Goal: Information Seeking & Learning: Learn about a topic

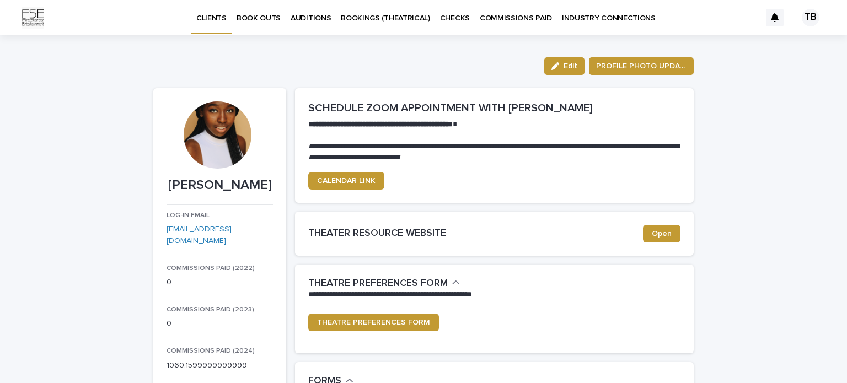
click at [405, 13] on p "BOOKINGS (THEATRICAL)" at bounding box center [385, 11] width 89 height 23
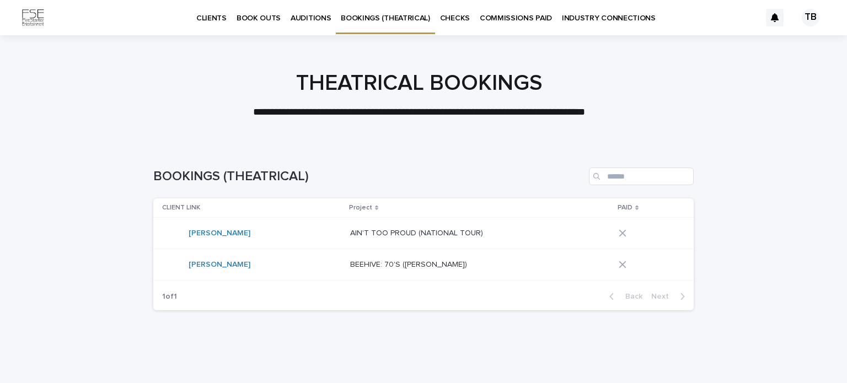
click at [350, 267] on p "BEEHIVE: 70'S ([PERSON_NAME])" at bounding box center [409, 264] width 119 height 12
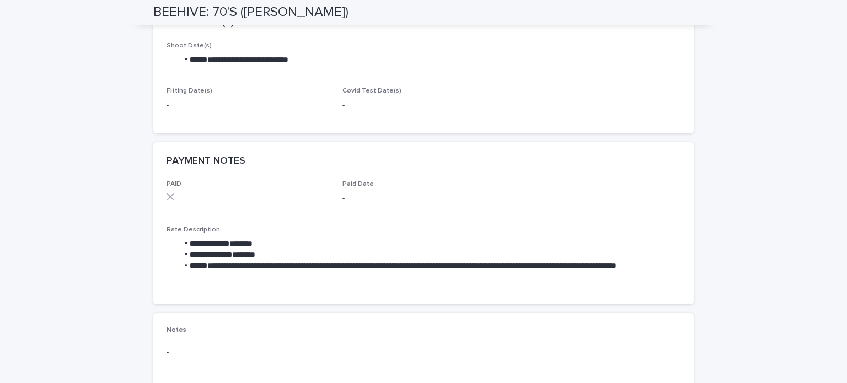
scroll to position [422, 0]
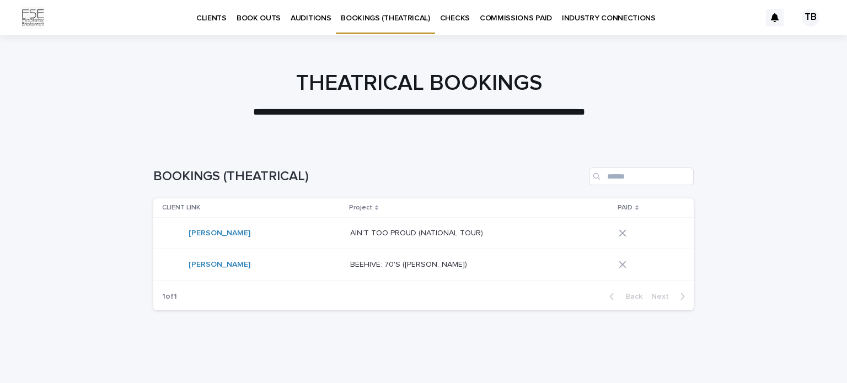
click at [254, 229] on div "[PERSON_NAME]" at bounding box center [251, 233] width 179 height 22
click at [450, 22] on p "CHECKS" at bounding box center [455, 11] width 30 height 23
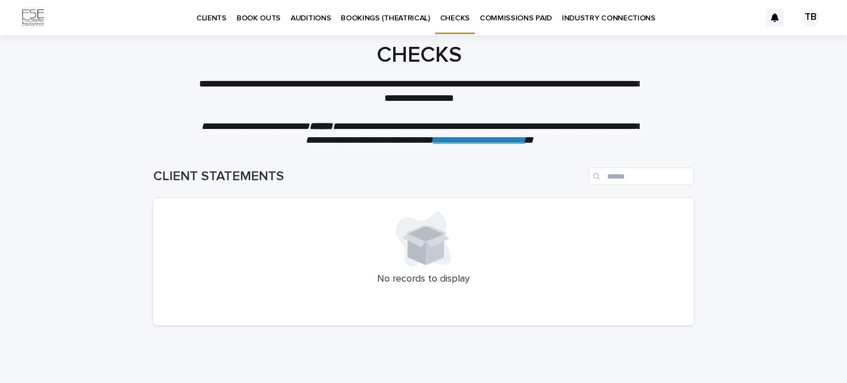
click at [501, 22] on p "COMMISSIONS PAID" at bounding box center [516, 11] width 72 height 23
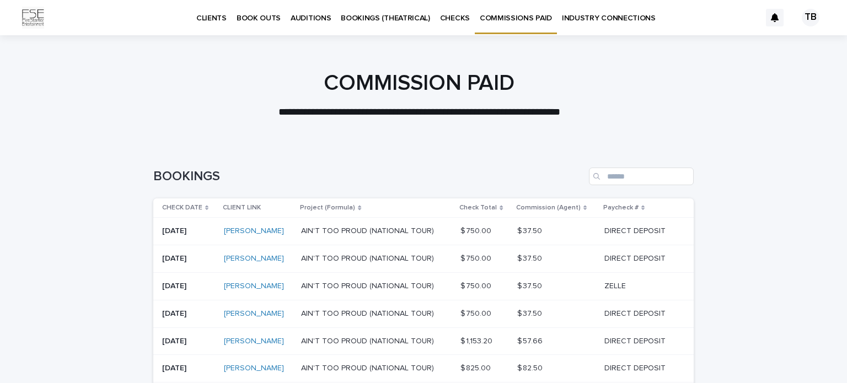
click at [590, 19] on p "INDUSTRY CONNECTIONS" at bounding box center [609, 11] width 94 height 23
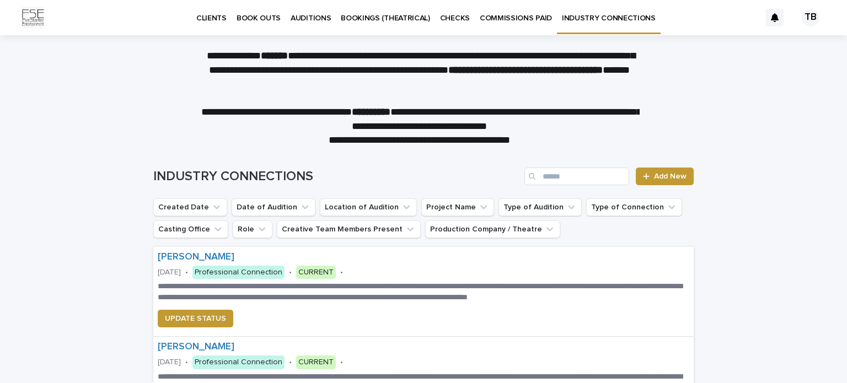
click at [305, 19] on p "AUDITIONS" at bounding box center [311, 11] width 40 height 23
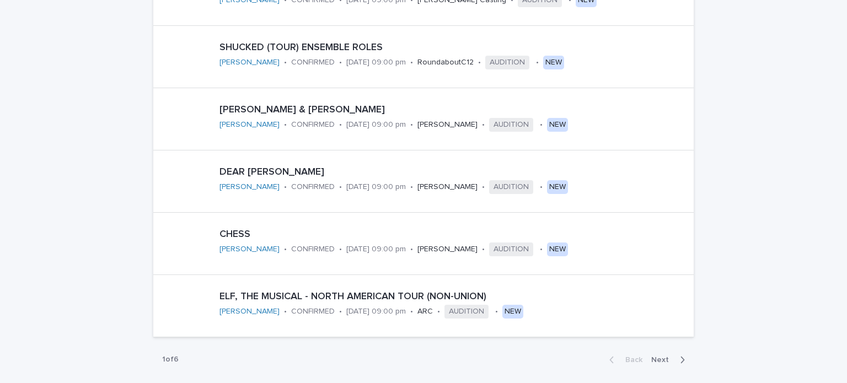
scroll to position [606, 0]
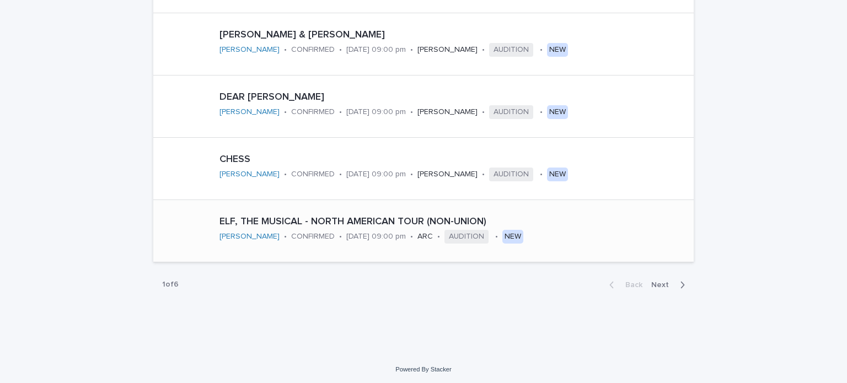
click at [368, 222] on p "ELF, THE MUSICAL - NORTH AMERICAN TOUR (NON-UNION)" at bounding box center [454, 222] width 470 height 12
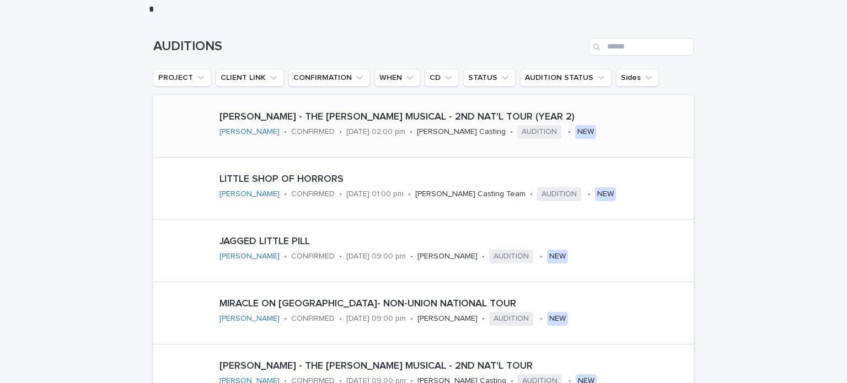
scroll to position [150, 0]
click at [256, 184] on p "LITTLE SHOP OF HORRORS" at bounding box center [454, 180] width 470 height 12
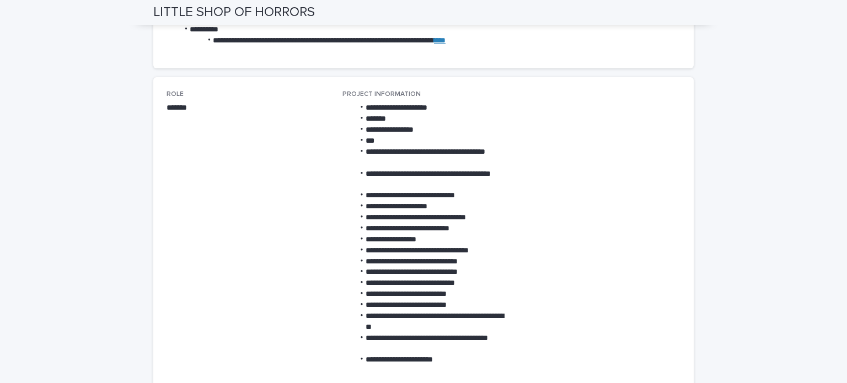
scroll to position [496, 0]
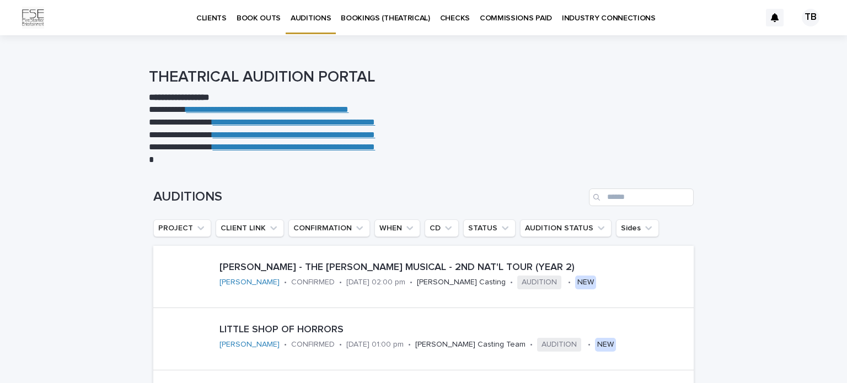
click at [291, 269] on p "[PERSON_NAME] - THE [PERSON_NAME] MUSICAL - 2ND NAT'L TOUR (YEAR 2)" at bounding box center [454, 268] width 470 height 12
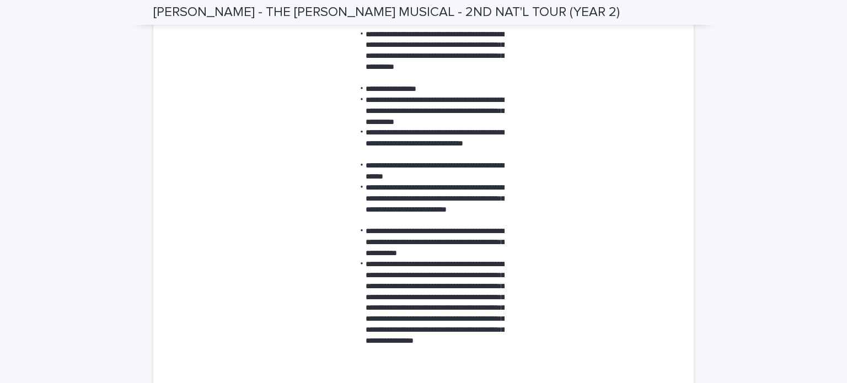
scroll to position [1170, 0]
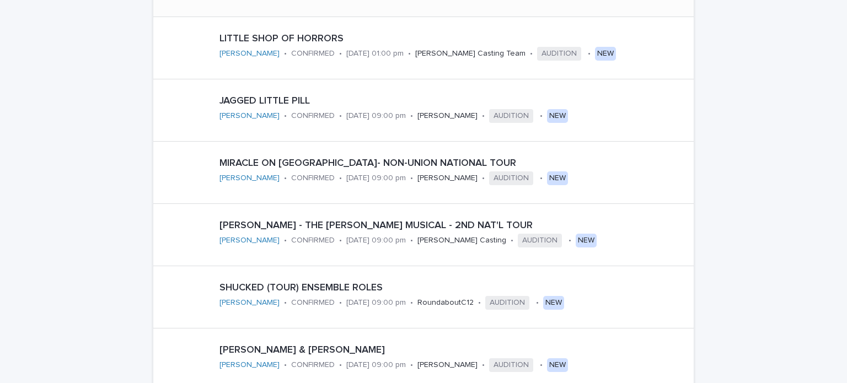
scroll to position [606, 0]
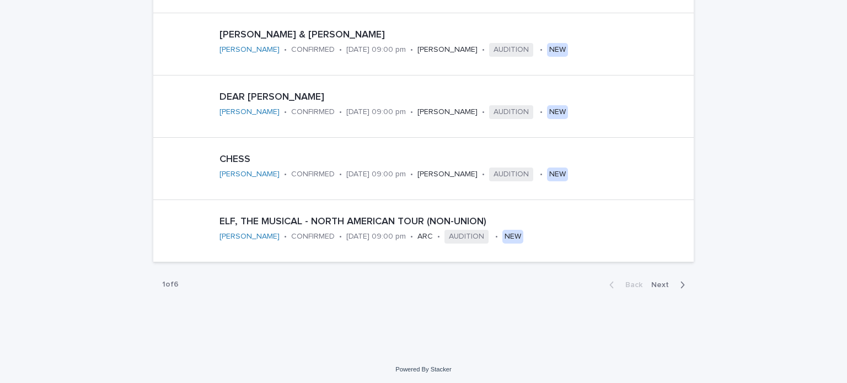
click at [680, 283] on icon "button" at bounding box center [682, 285] width 5 height 10
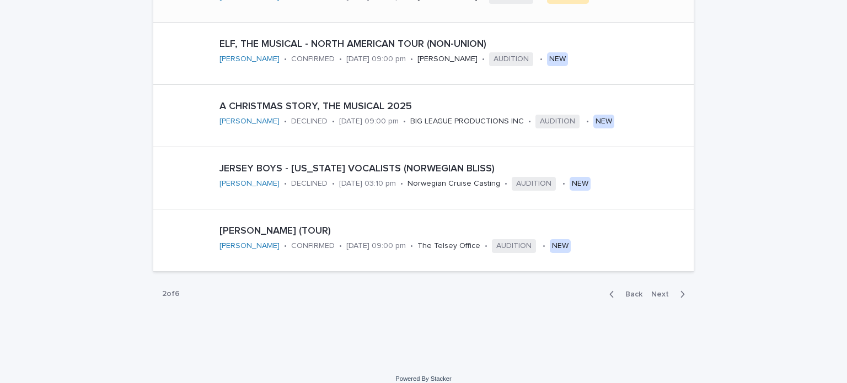
scroll to position [606, 0]
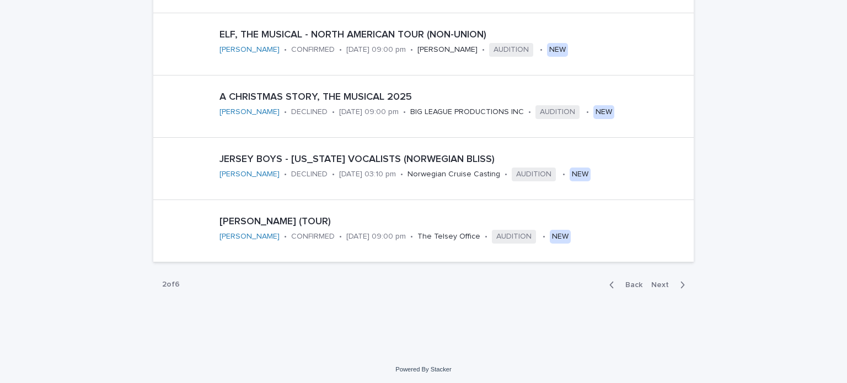
click at [666, 287] on span "Next" at bounding box center [663, 285] width 24 height 8
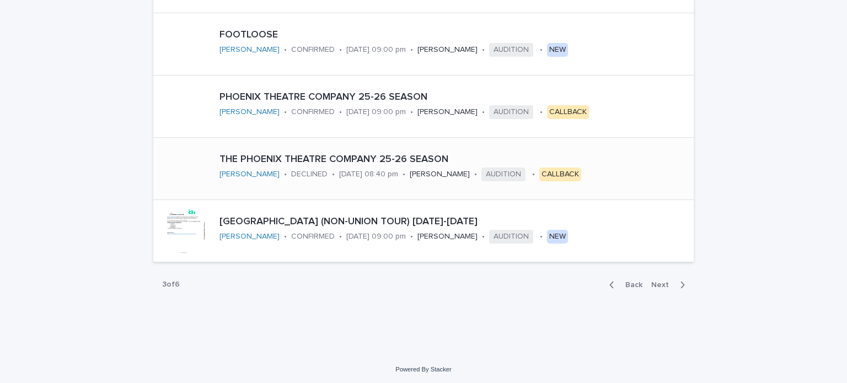
click at [424, 154] on p "THE PHOENIX THEATRE COMPANY 25-26 SEASON" at bounding box center [454, 160] width 470 height 12
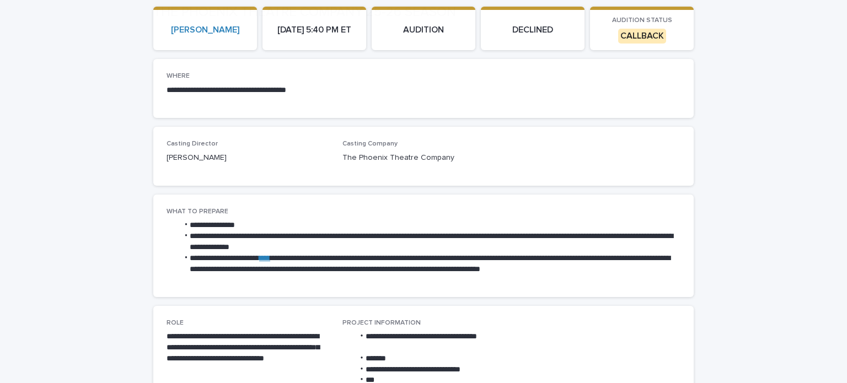
scroll to position [110, 0]
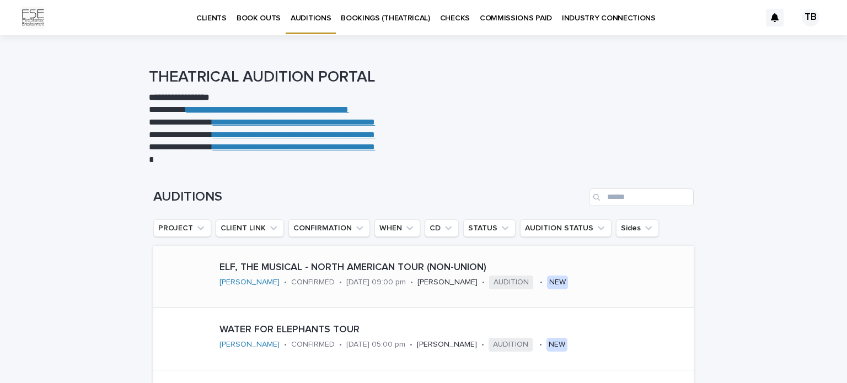
scroll to position [606, 0]
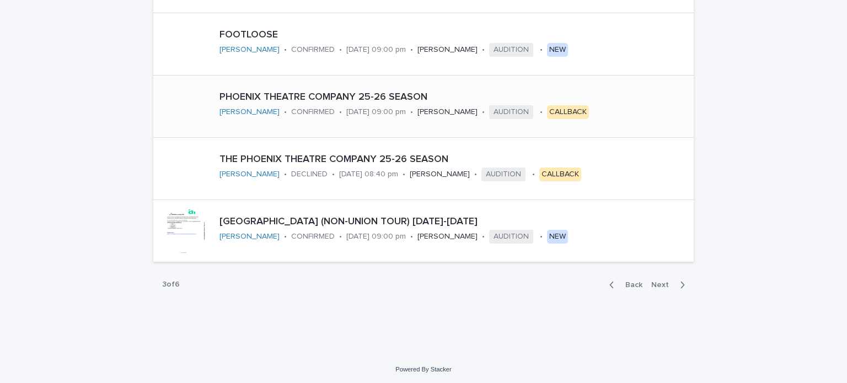
click at [294, 113] on p "CONFIRMED" at bounding box center [313, 112] width 44 height 9
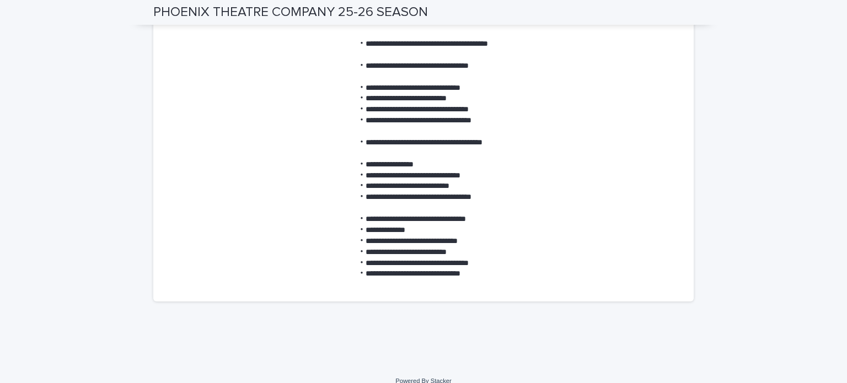
scroll to position [1279, 0]
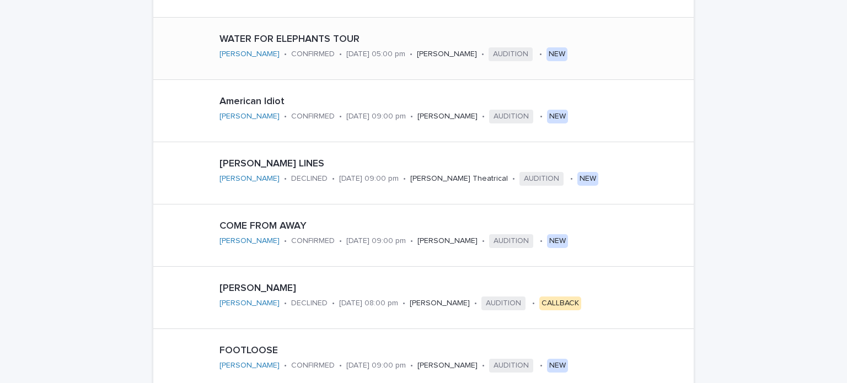
scroll to position [291, 0]
click at [288, 159] on p "[PERSON_NAME] LINES" at bounding box center [454, 164] width 470 height 12
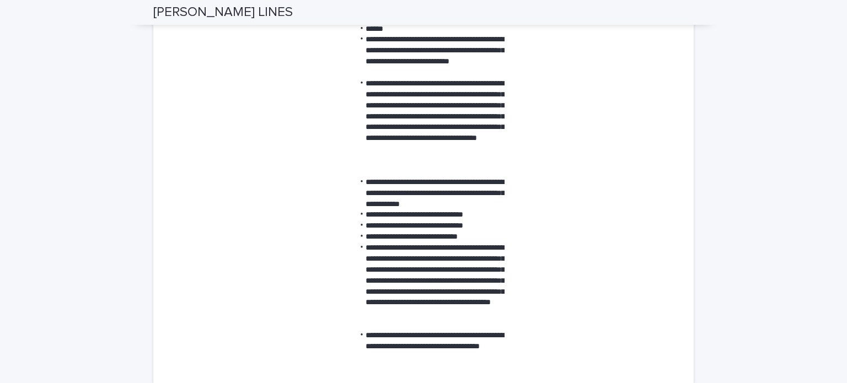
scroll to position [798, 0]
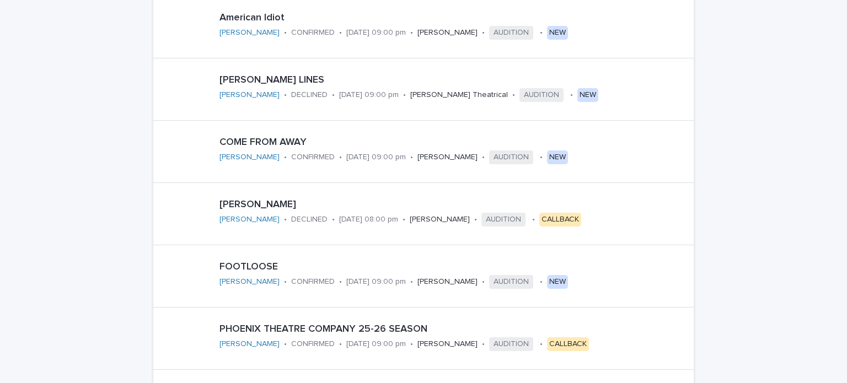
scroll to position [375, 0]
click at [274, 197] on div "[PERSON_NAME]" at bounding box center [438, 203] width 438 height 14
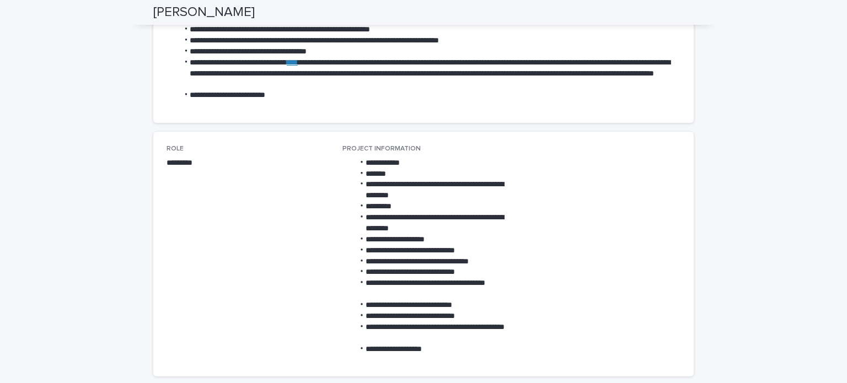
scroll to position [305, 0]
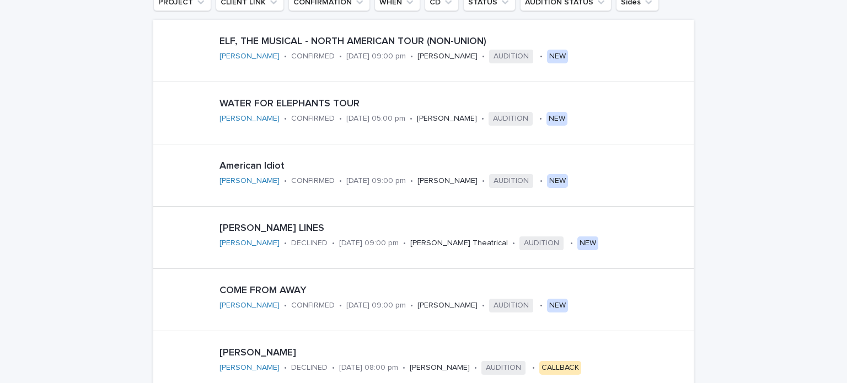
scroll to position [606, 0]
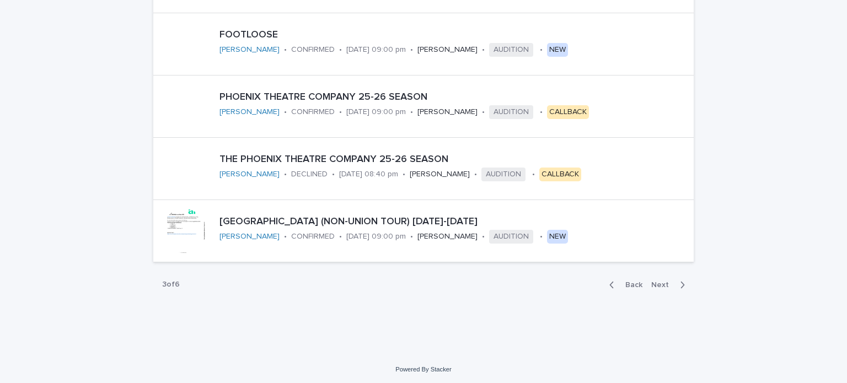
click at [657, 281] on span "Next" at bounding box center [663, 285] width 24 height 8
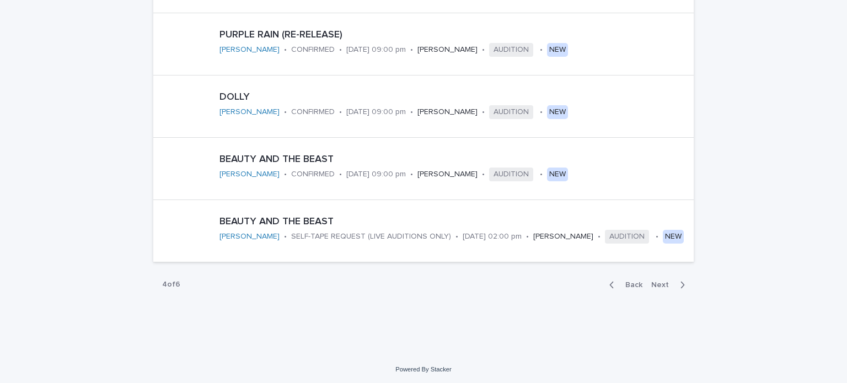
click at [631, 287] on span "Back" at bounding box center [631, 285] width 24 height 8
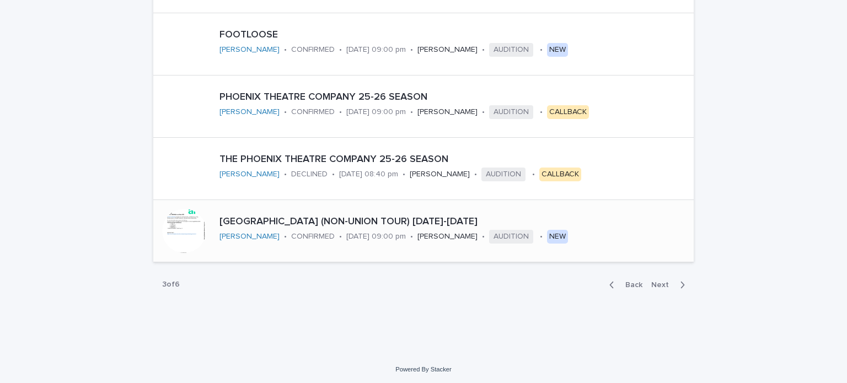
click at [374, 220] on p "[GEOGRAPHIC_DATA] (NON-UNION TOUR) [DATE]-[DATE]" at bounding box center [454, 222] width 470 height 12
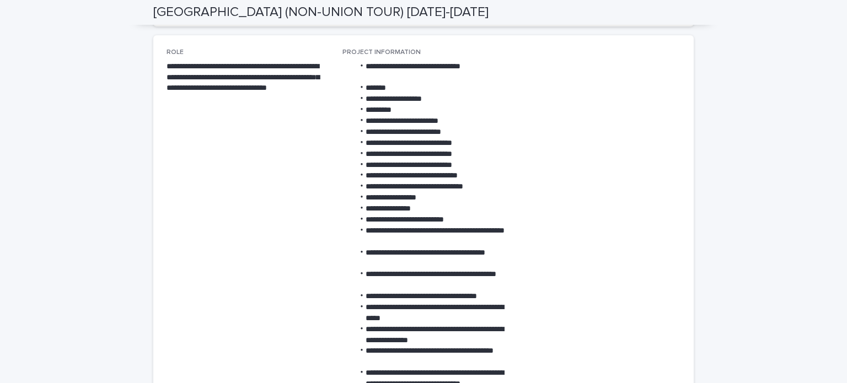
scroll to position [591, 0]
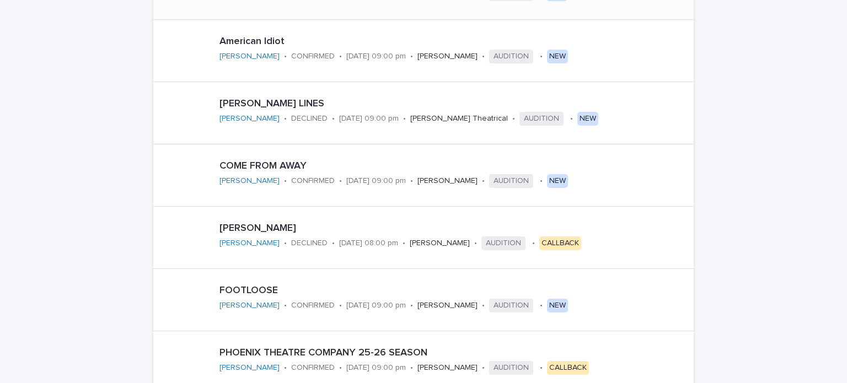
scroll to position [606, 0]
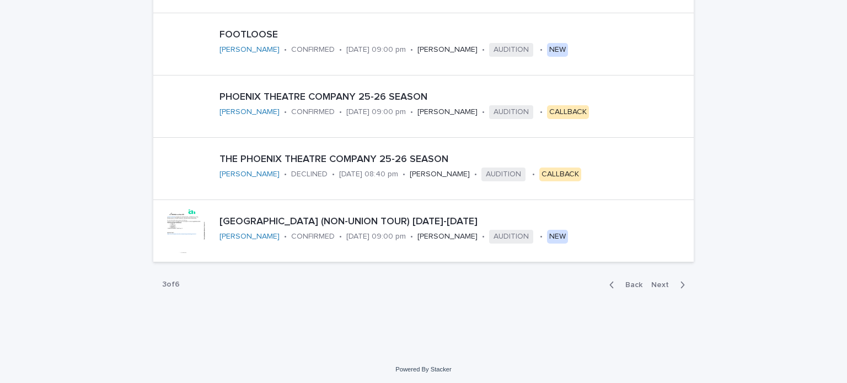
click at [670, 282] on span "Next" at bounding box center [663, 285] width 24 height 8
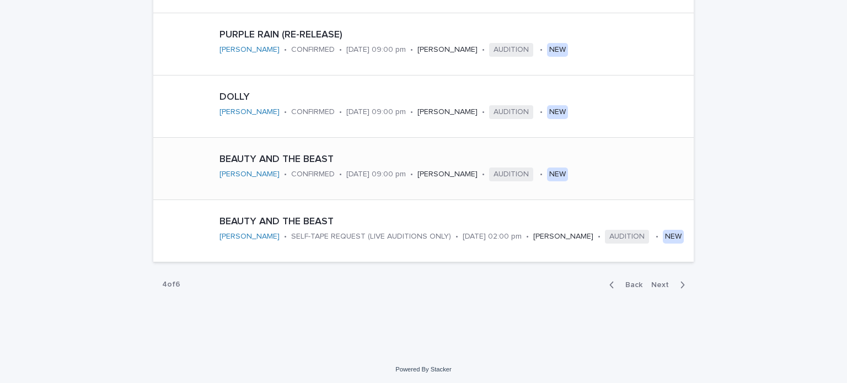
click at [412, 165] on div "BEAUTY AND THE BEAST [PERSON_NAME] • CONFIRMED • [DATE] 09:00 pm • [PERSON_NAME…" at bounding box center [450, 168] width 471 height 39
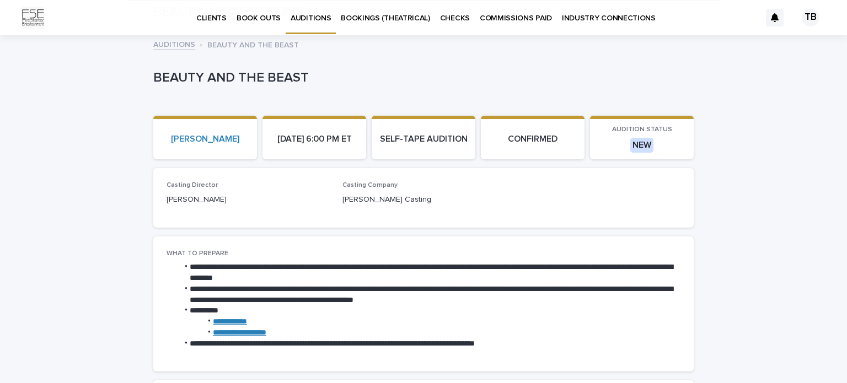
scroll to position [425, 0]
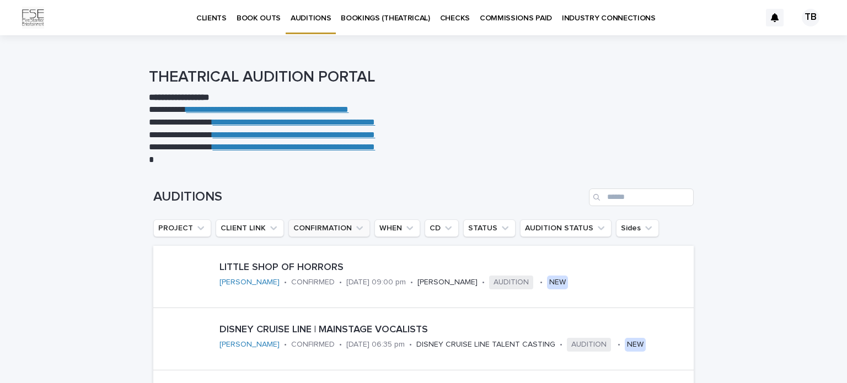
scroll to position [99, 0]
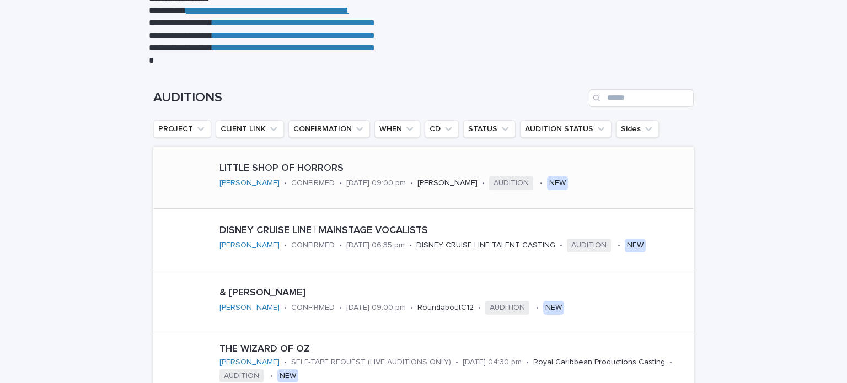
click at [315, 167] on p "LITTLE SHOP OF HORRORS" at bounding box center [454, 169] width 470 height 12
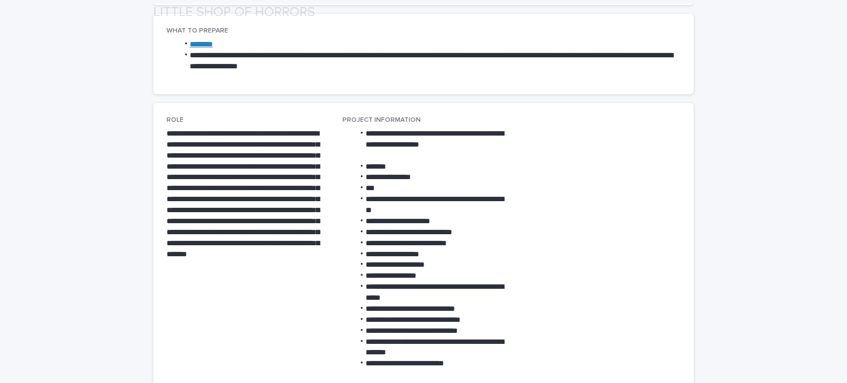
scroll to position [326, 0]
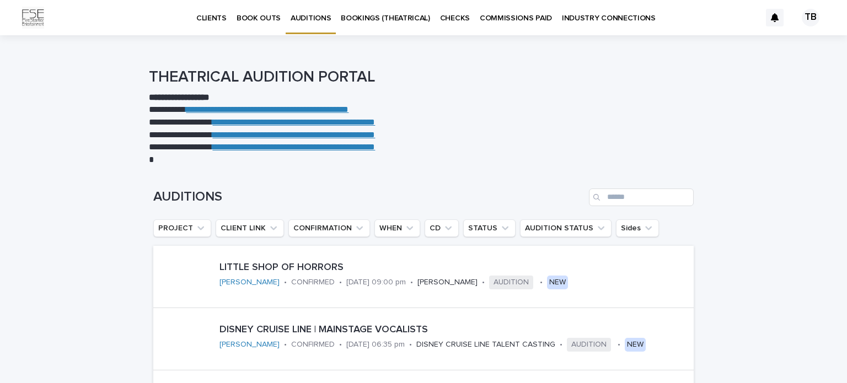
scroll to position [205, 0]
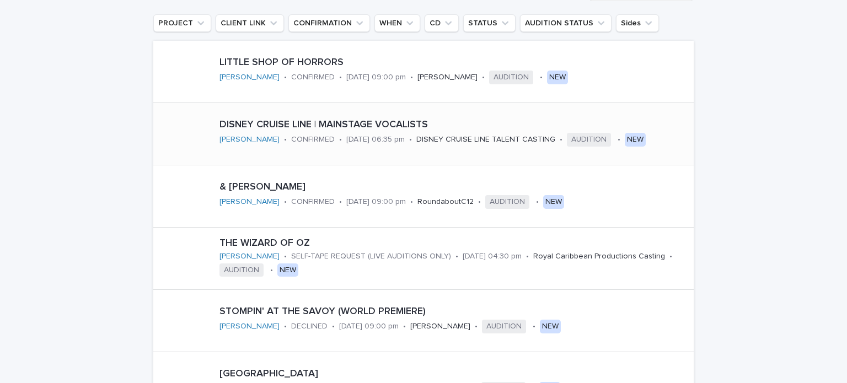
click at [322, 136] on p "CONFIRMED" at bounding box center [313, 139] width 44 height 9
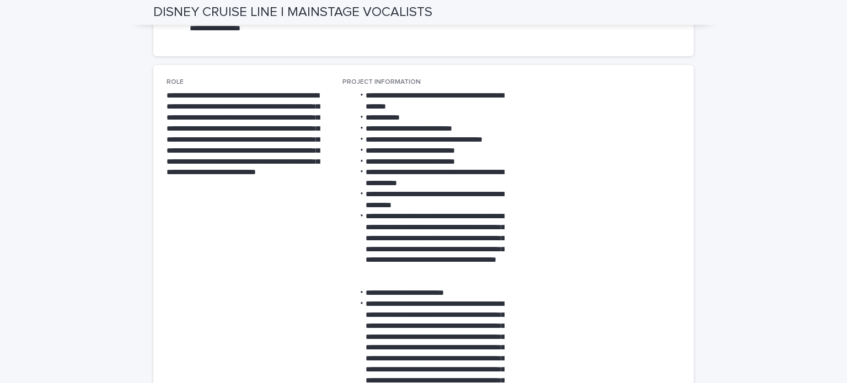
scroll to position [406, 0]
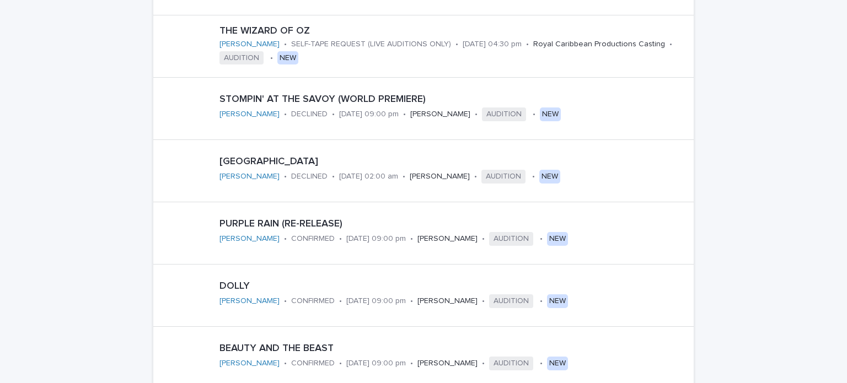
scroll to position [419, 0]
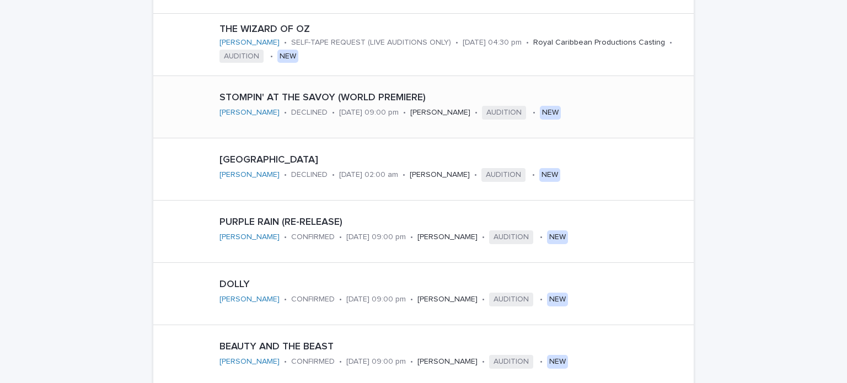
click at [311, 108] on p "DECLINED" at bounding box center [309, 112] width 36 height 9
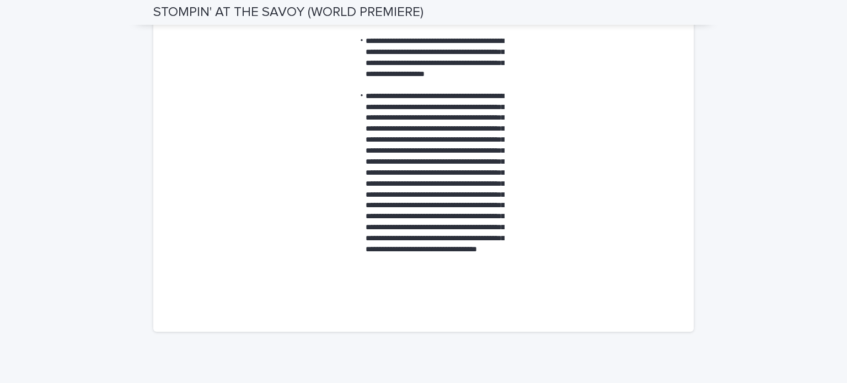
scroll to position [764, 0]
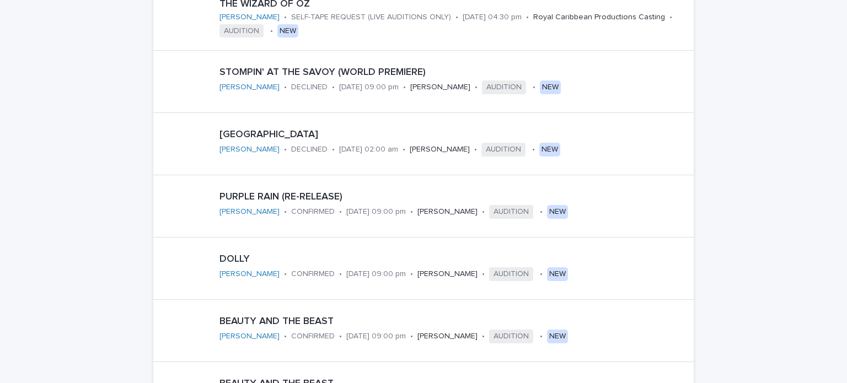
scroll to position [461, 0]
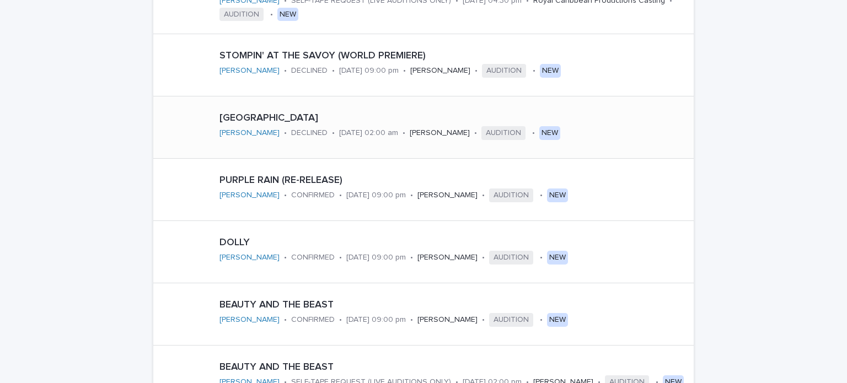
click at [293, 127] on div "DECLINED" at bounding box center [309, 132] width 36 height 12
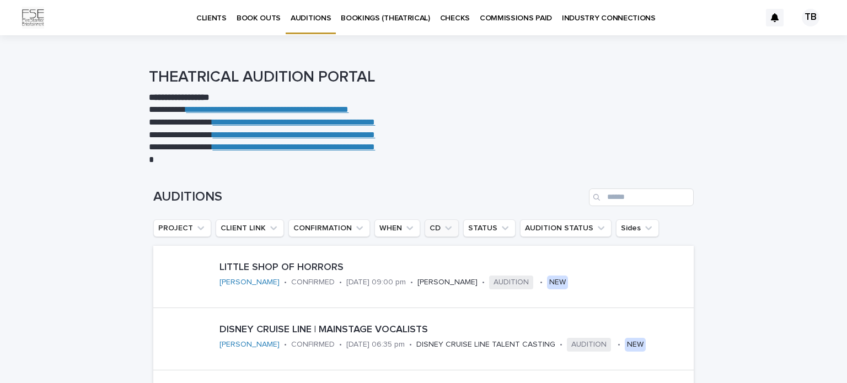
scroll to position [606, 0]
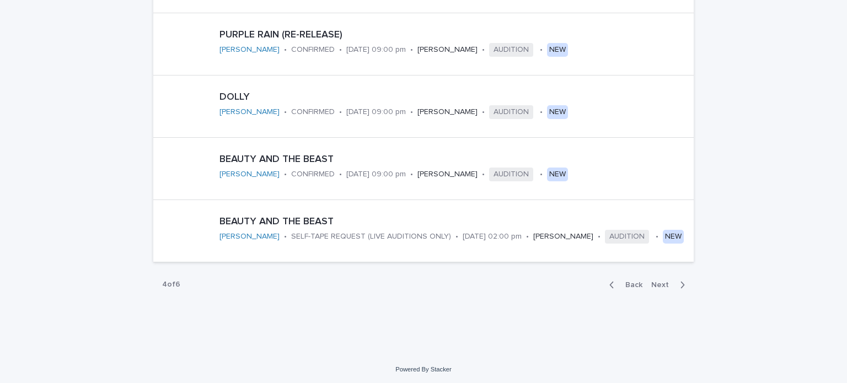
click at [670, 287] on button "Next" at bounding box center [670, 285] width 47 height 10
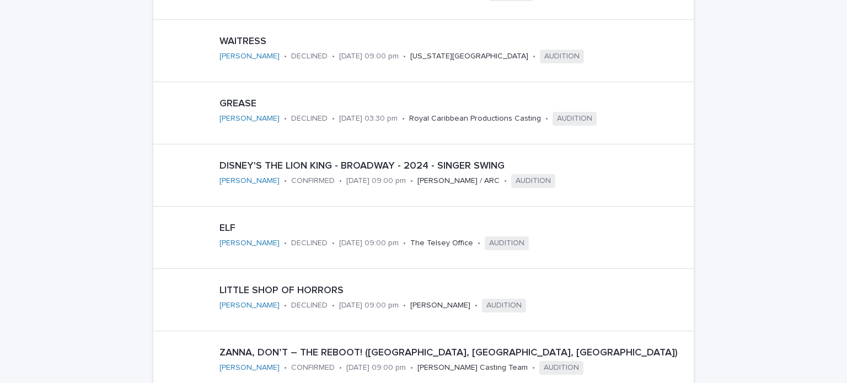
scroll to position [352, 0]
click at [247, 35] on p "WAITRESS" at bounding box center [426, 41] width 414 height 12
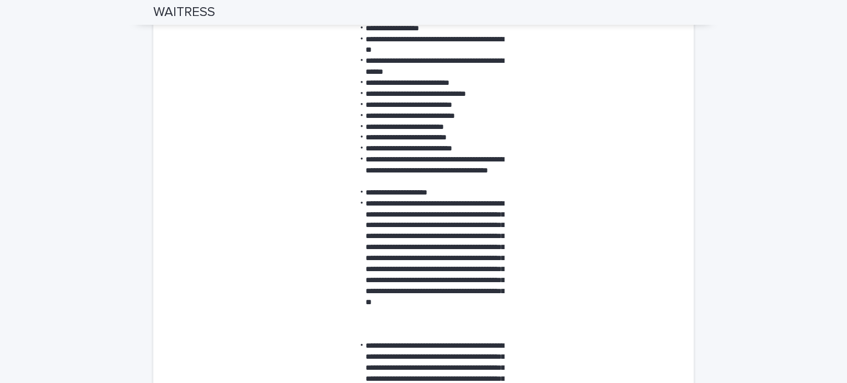
scroll to position [661, 0]
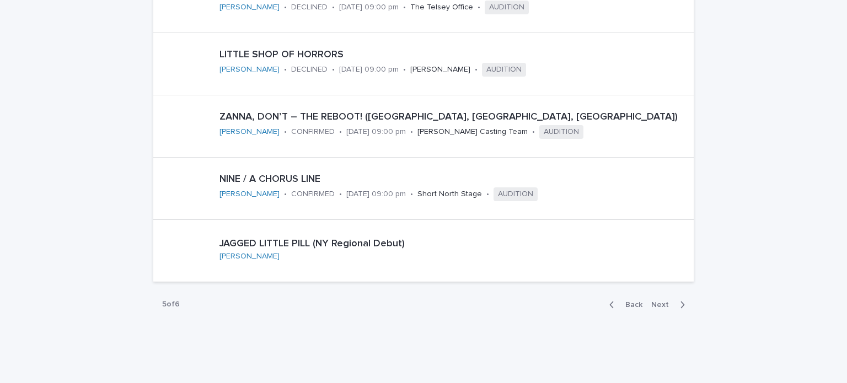
scroll to position [606, 0]
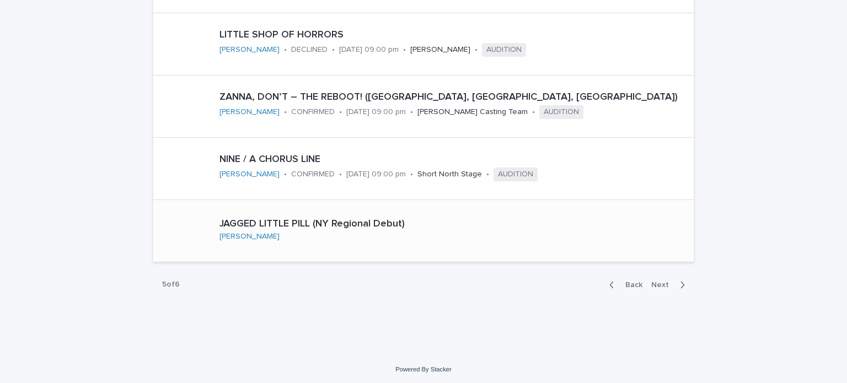
click at [336, 224] on p "JAGGED LITTLE PILL (NY Regional Debut)" at bounding box center [341, 224] width 245 height 12
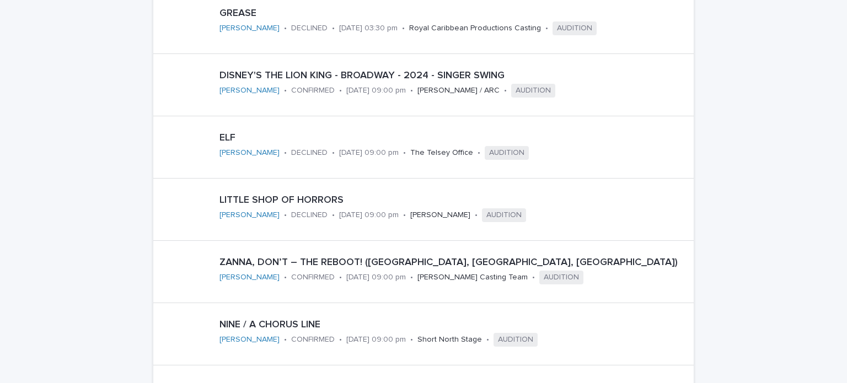
scroll to position [606, 0]
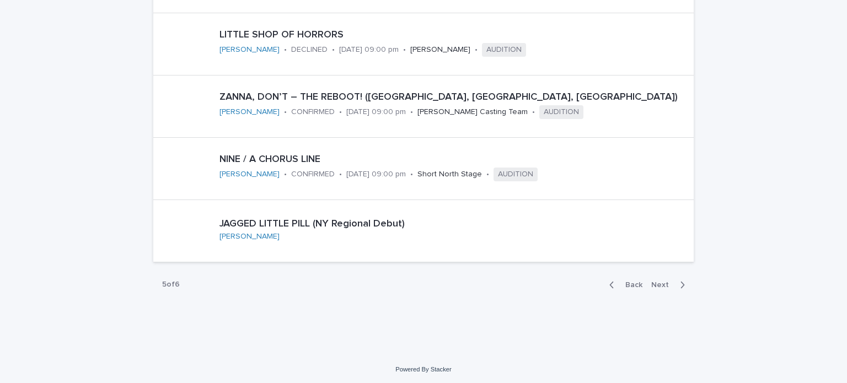
click at [659, 282] on span "Next" at bounding box center [663, 285] width 24 height 8
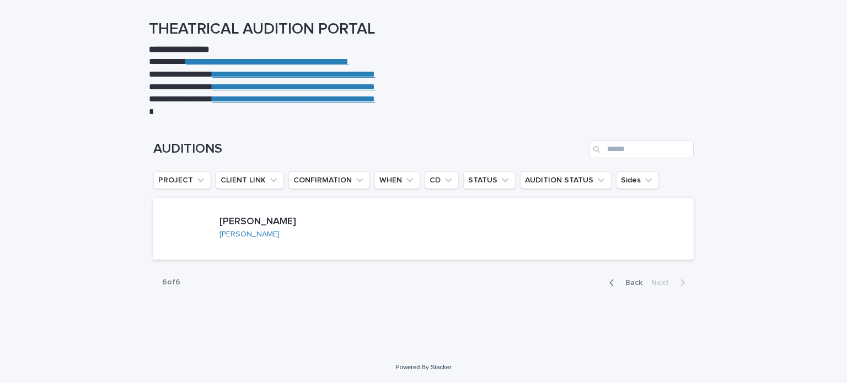
scroll to position [47, 0]
click at [418, 222] on div "[PERSON_NAME]" at bounding box center [423, 230] width 540 height 62
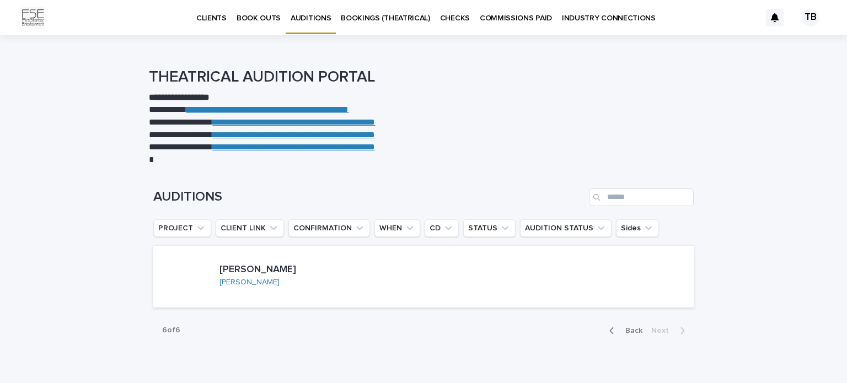
click at [254, 18] on p "BOOK OUTS" at bounding box center [259, 11] width 44 height 23
